Goal: Transaction & Acquisition: Download file/media

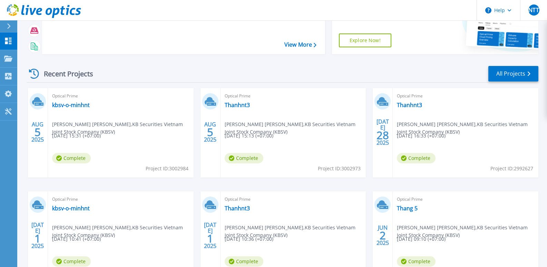
scroll to position [69, 0]
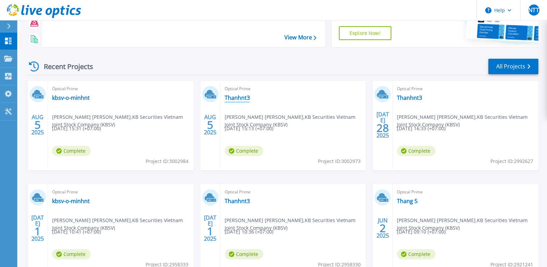
click at [245, 94] on link "Thanhnt3" at bounding box center [236, 97] width 25 height 7
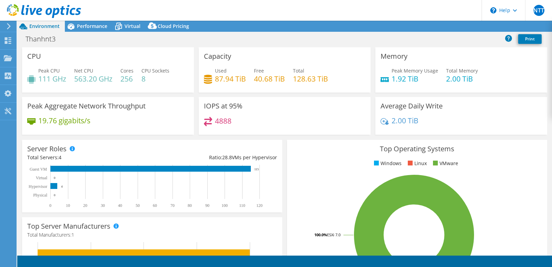
select select "USD"
click at [427, 27] on link "Reports" at bounding box center [435, 26] width 33 height 11
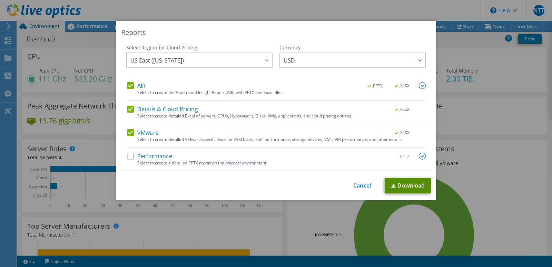
click at [401, 185] on link "Download" at bounding box center [408, 186] width 46 height 16
click at [357, 185] on link "Cancel" at bounding box center [362, 185] width 18 height 7
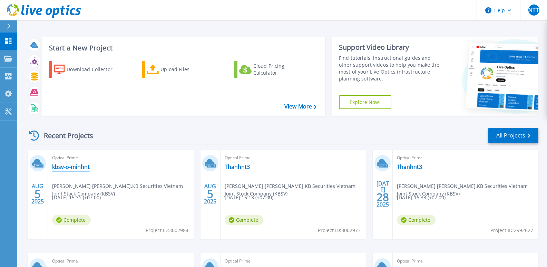
click at [67, 166] on link "kbsv-o-minhnt" at bounding box center [71, 166] width 38 height 7
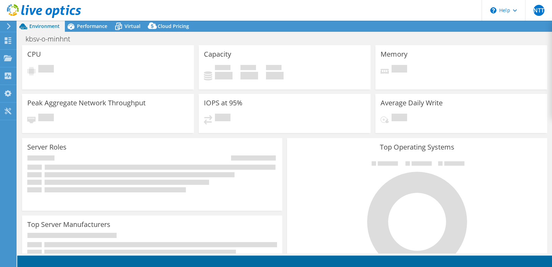
select select "USD"
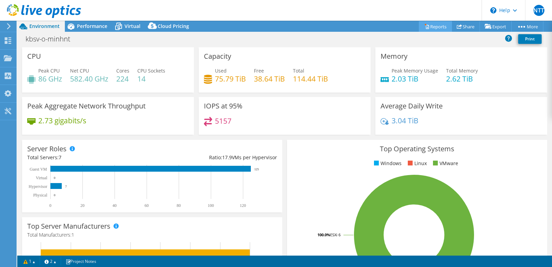
click at [433, 24] on link "Reports" at bounding box center [435, 26] width 33 height 11
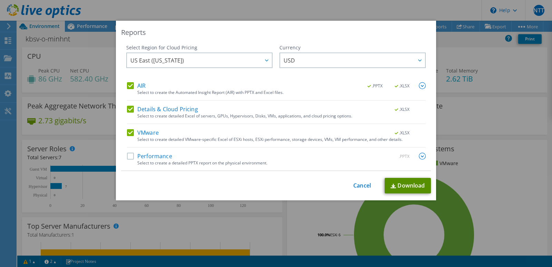
click at [408, 183] on link "Download" at bounding box center [408, 186] width 46 height 16
click at [353, 187] on link "Cancel" at bounding box center [362, 185] width 18 height 7
